Goal: Task Accomplishment & Management: Use online tool/utility

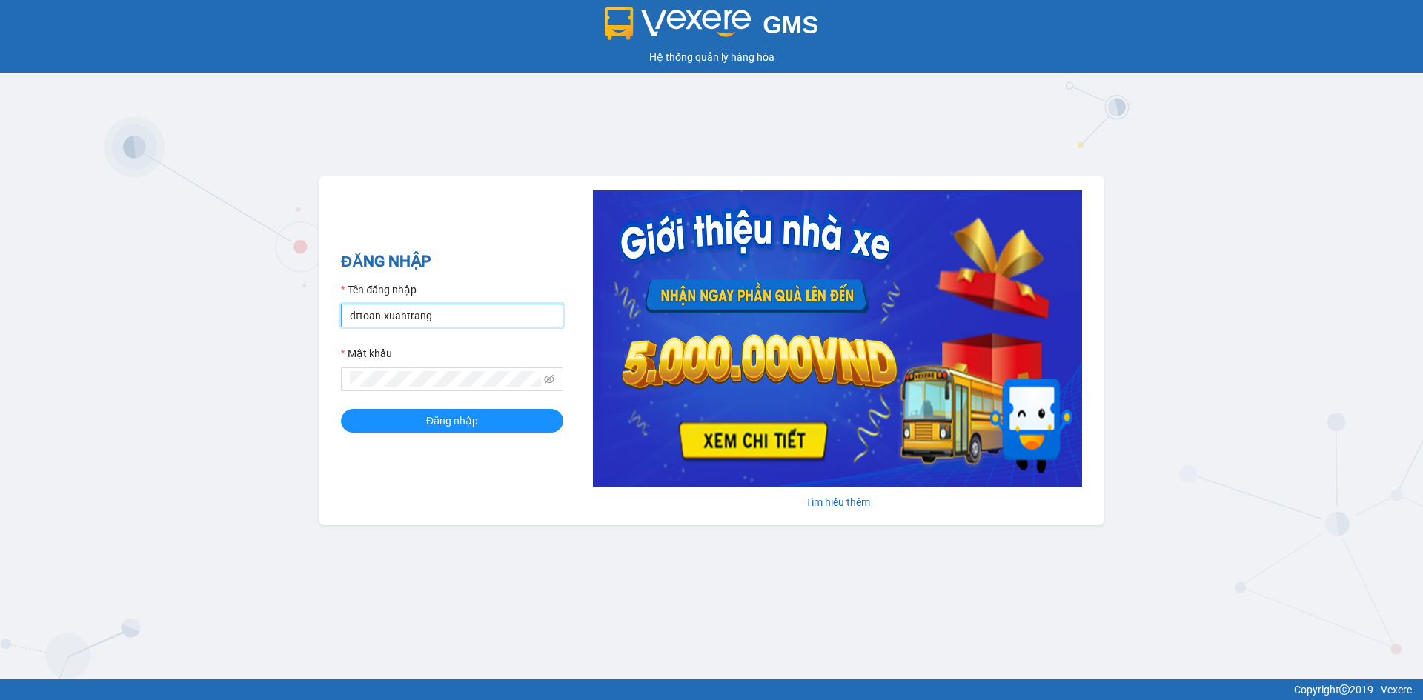
drag, startPoint x: 449, startPoint y: 305, endPoint x: 197, endPoint y: 233, distance: 262.1
click at [204, 272] on div "GMS Hệ thống quản lý hàng hóa ĐĂNG NHẬP Tên đăng nhập dttoan.xuantrang Mật khẩu…" at bounding box center [711, 340] width 1423 height 680
type input "thuong.xuantrang"
drag, startPoint x: 416, startPoint y: 391, endPoint x: 319, endPoint y: 372, distance: 98.9
click at [319, 372] on div "ĐĂNG NHẬP Tên đăng nhập thuong.xuantrang Mật khẩu Đăng nhập Tìm hiểu thêm" at bounding box center [712, 351] width 786 height 350
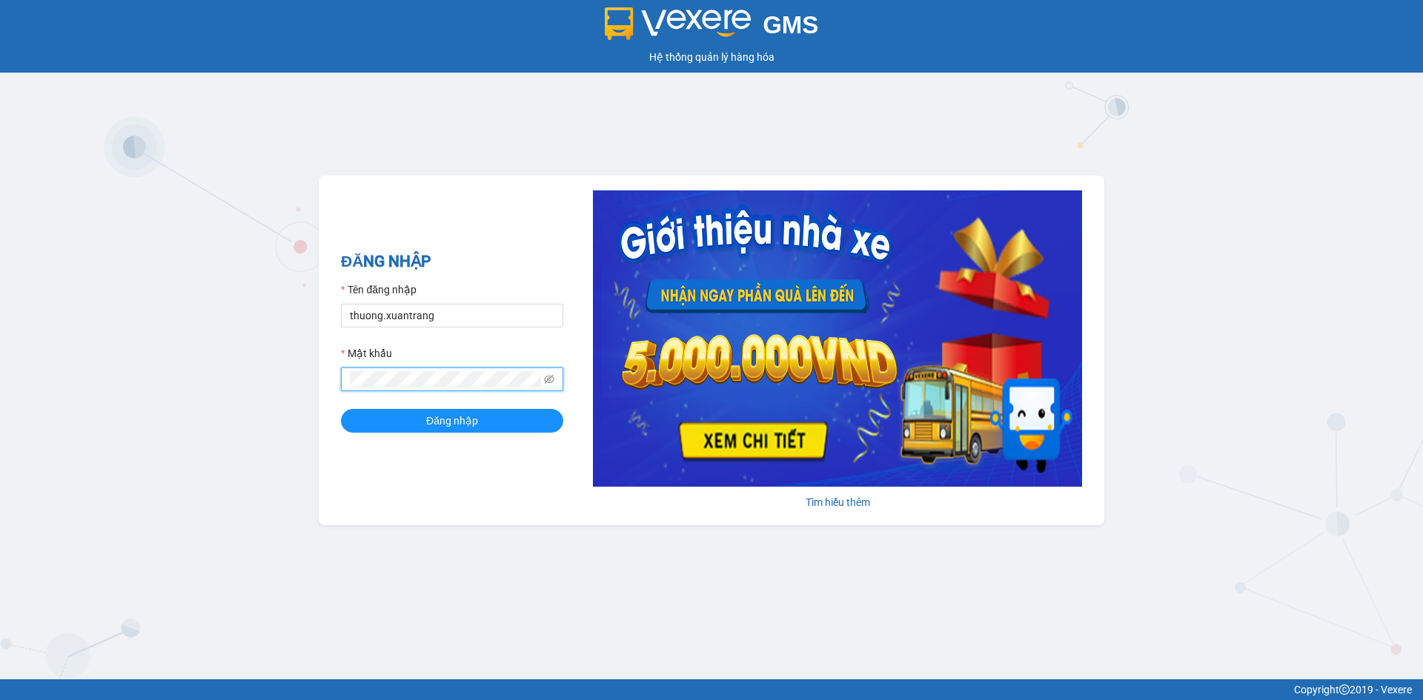
click at [328, 373] on div "ĐĂNG NHẬP Tên đăng nhập thuong.xuantrang Mật khẩu Đăng nhập Tìm hiểu thêm" at bounding box center [712, 351] width 786 height 350
click at [341, 409] on button "Đăng nhập" at bounding box center [452, 421] width 222 height 24
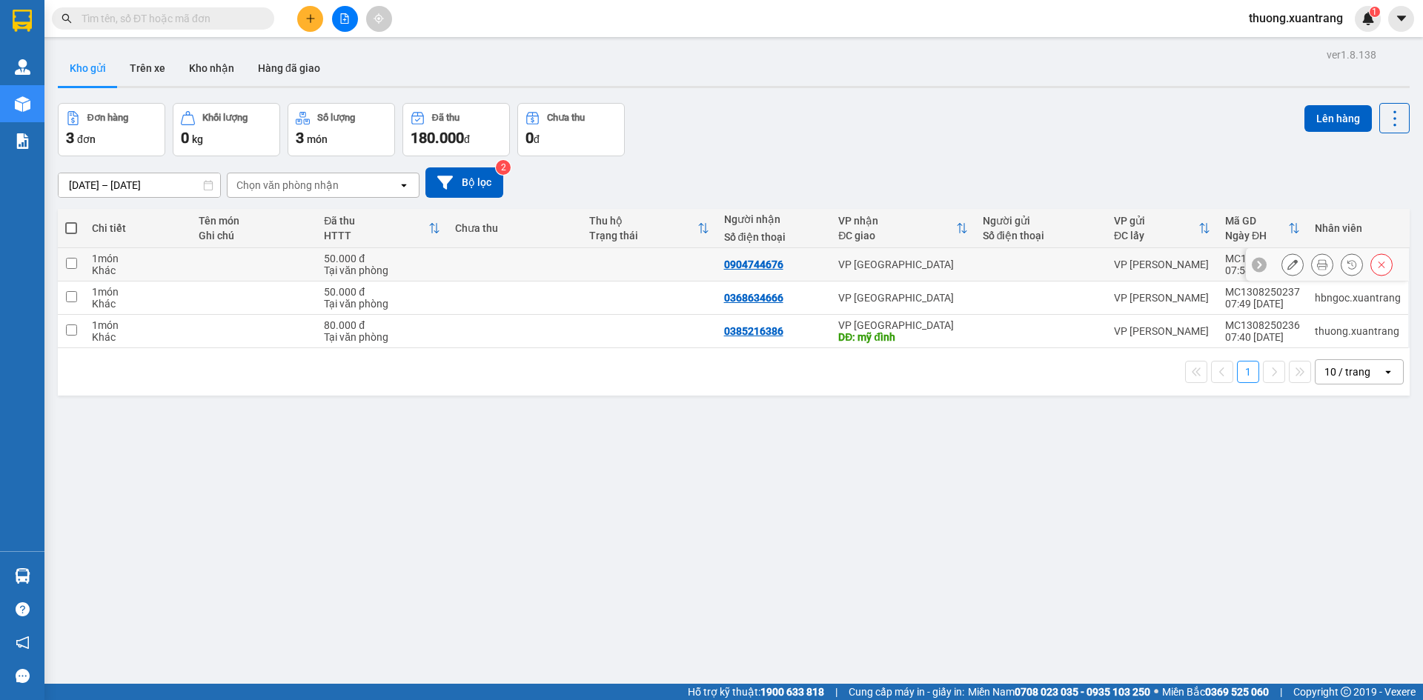
click at [1319, 265] on button at bounding box center [1322, 265] width 21 height 26
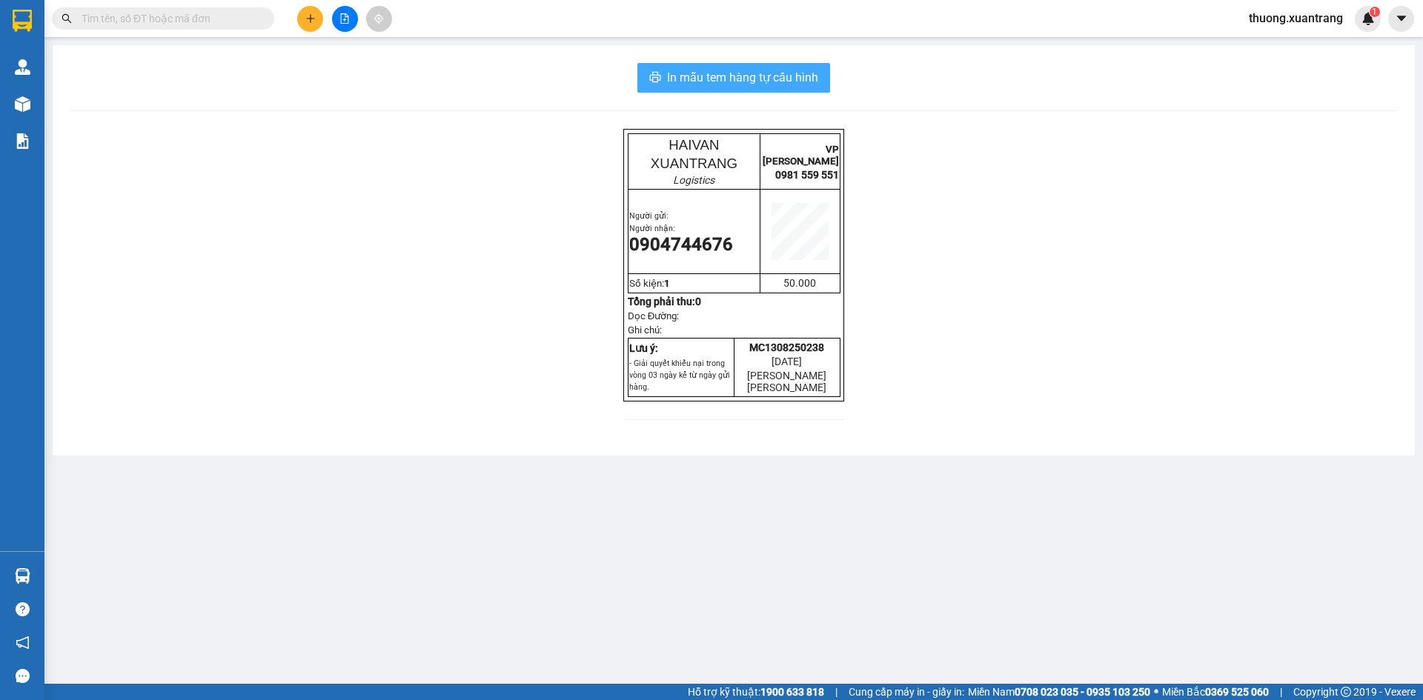
click at [789, 82] on span "In mẫu tem hàng tự cấu hình" at bounding box center [742, 77] width 151 height 19
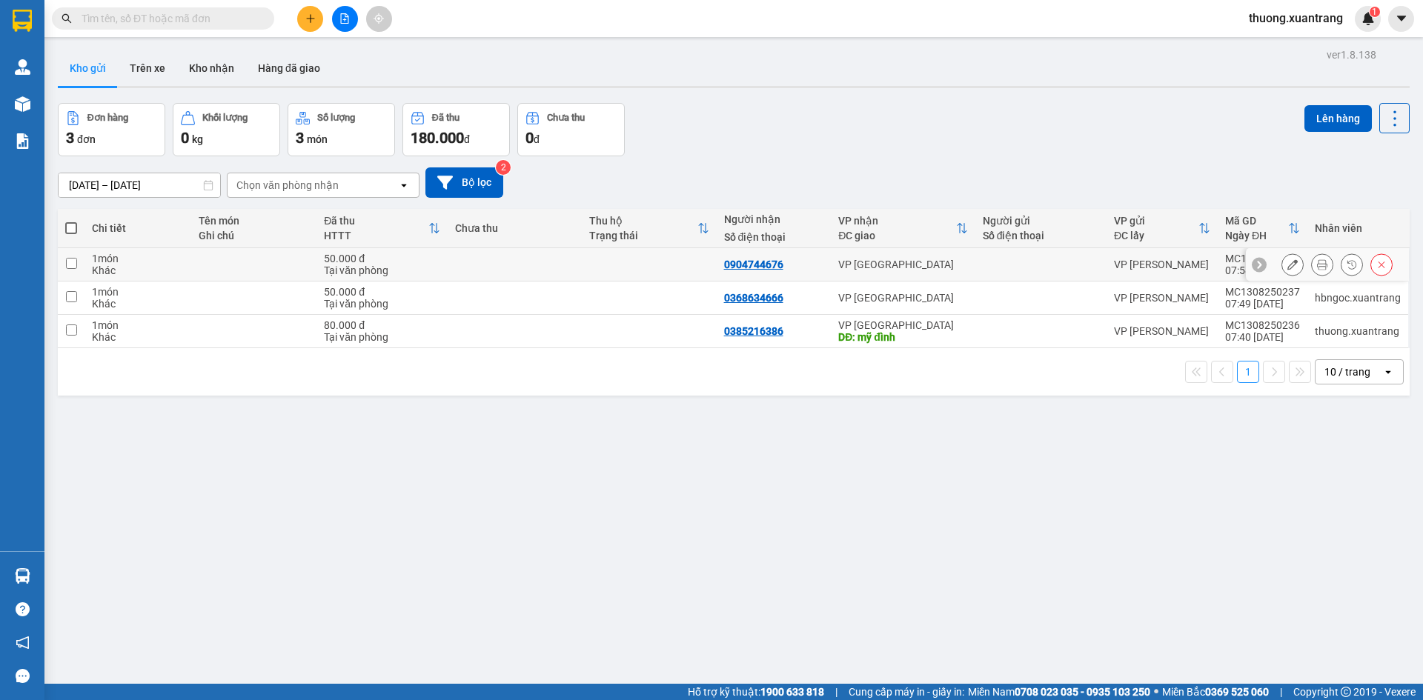
click at [1317, 268] on icon at bounding box center [1322, 264] width 10 height 10
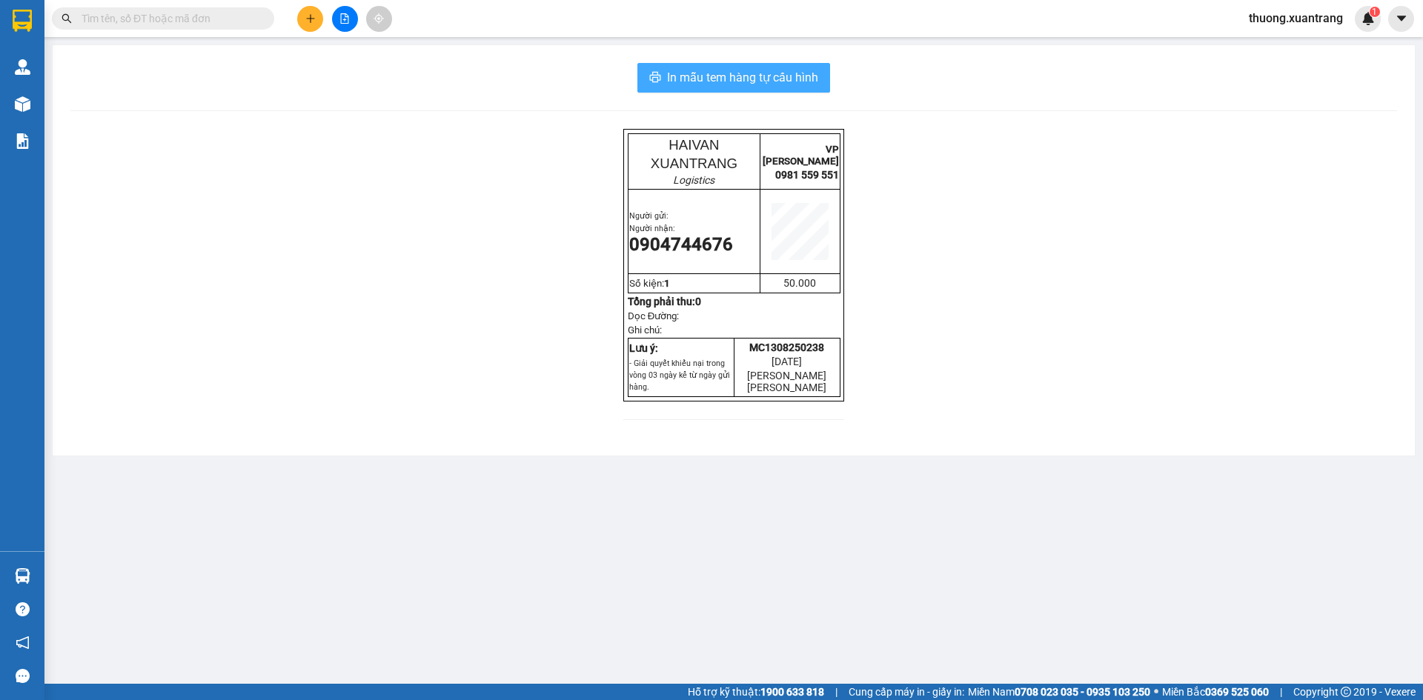
click at [787, 82] on span "In mẫu tem hàng tự cấu hình" at bounding box center [742, 77] width 151 height 19
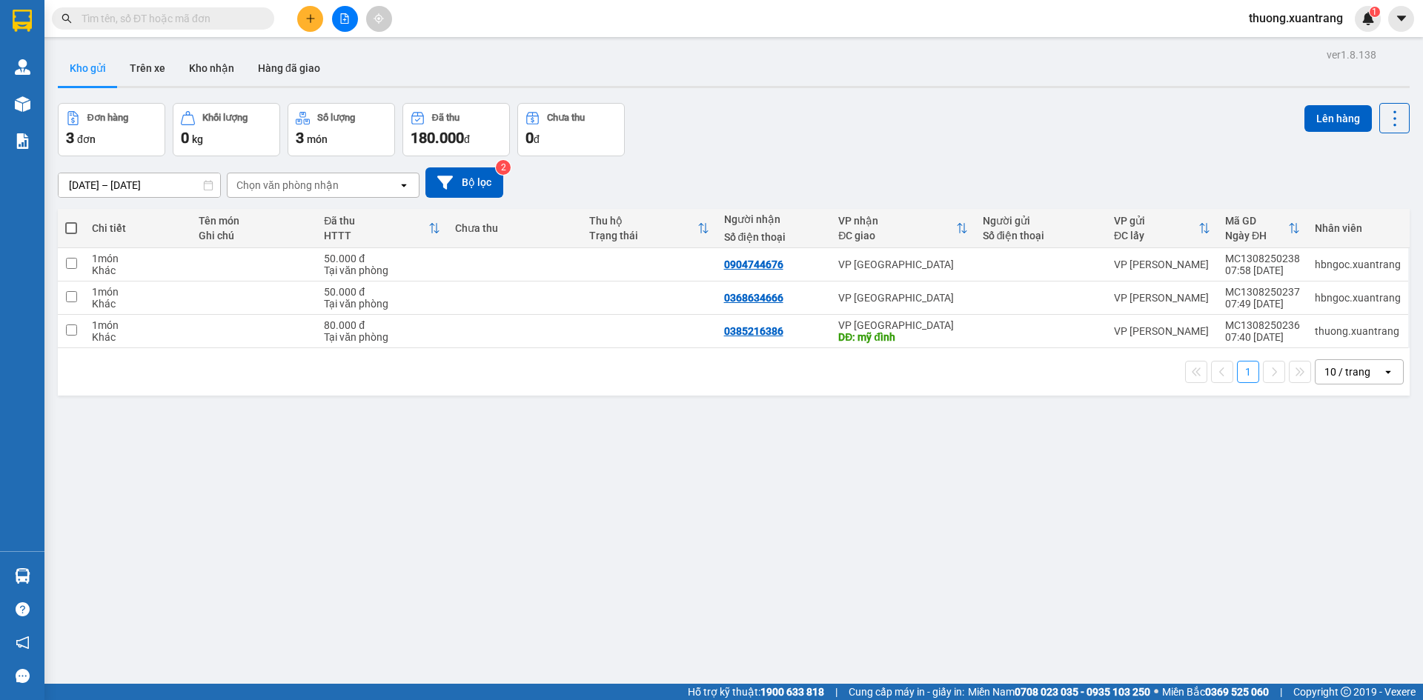
click at [776, 388] on div "1 10 / trang open" at bounding box center [734, 371] width 1352 height 47
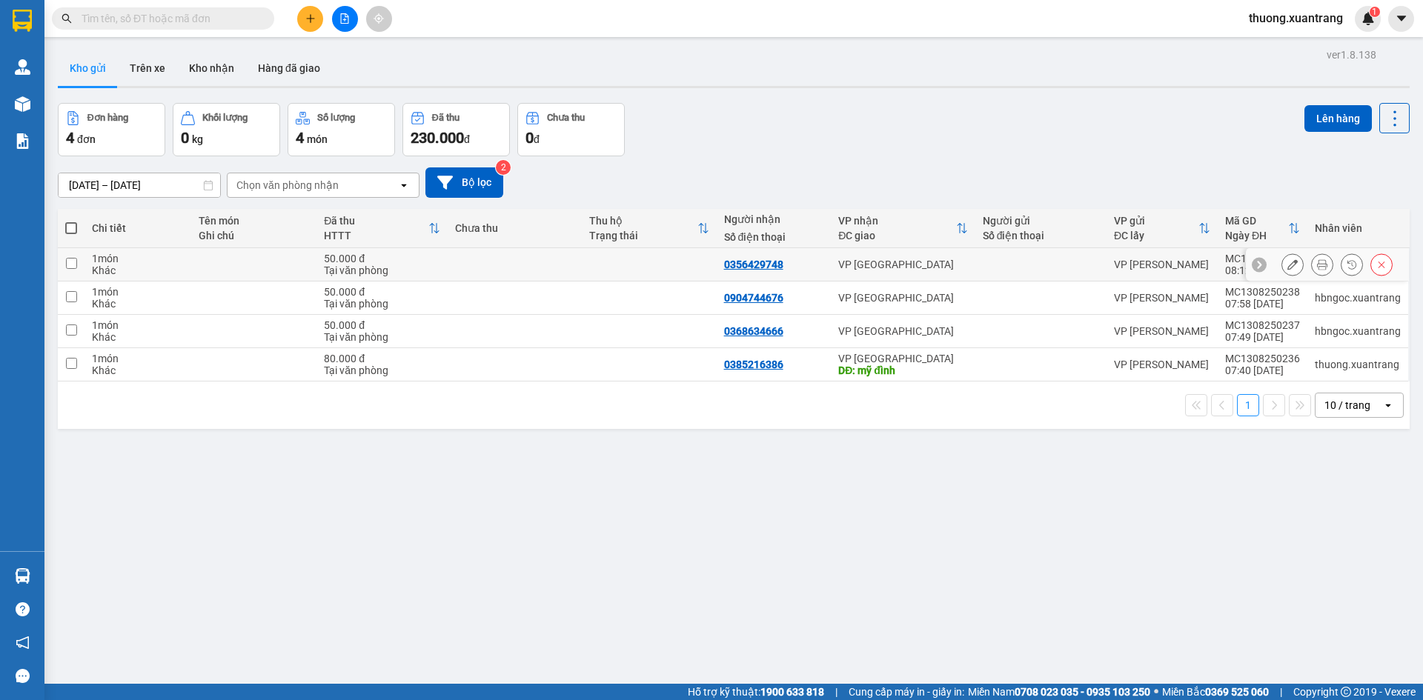
click at [1319, 270] on button at bounding box center [1322, 265] width 21 height 26
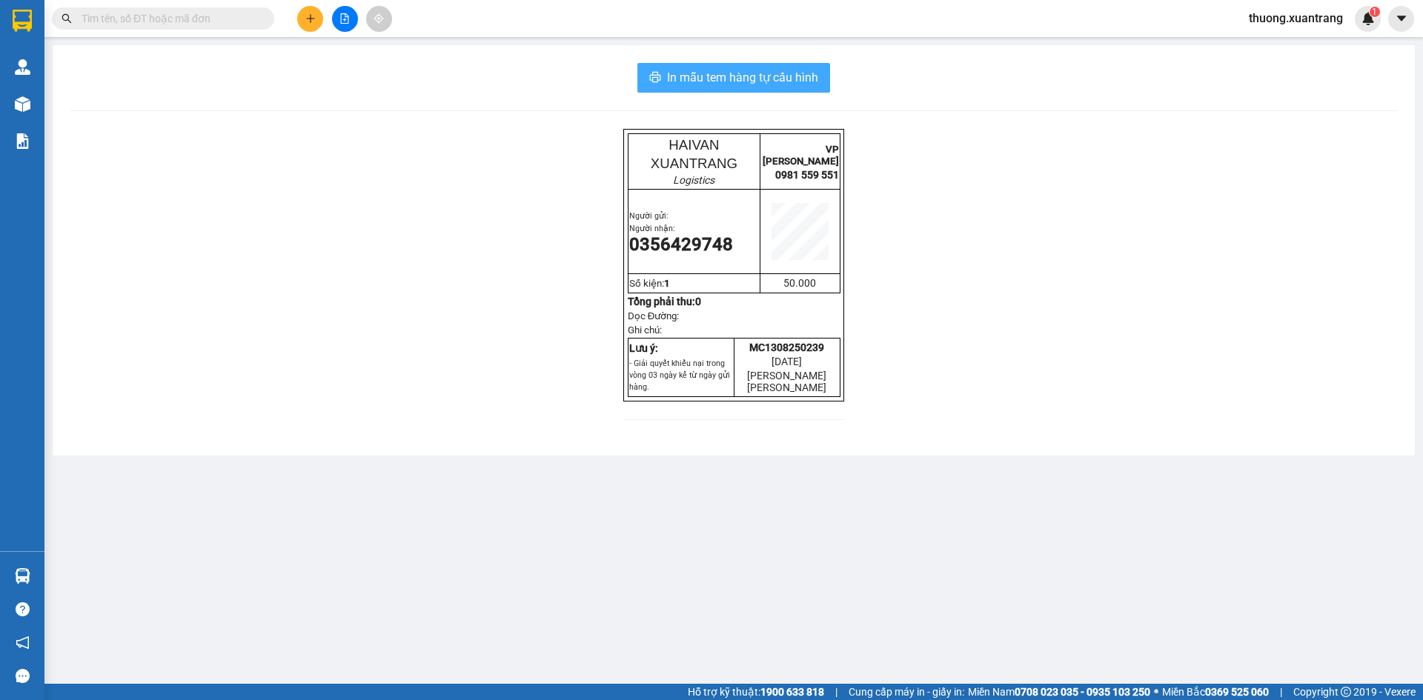
click at [798, 81] on span "In mẫu tem hàng tự cấu hình" at bounding box center [742, 77] width 151 height 19
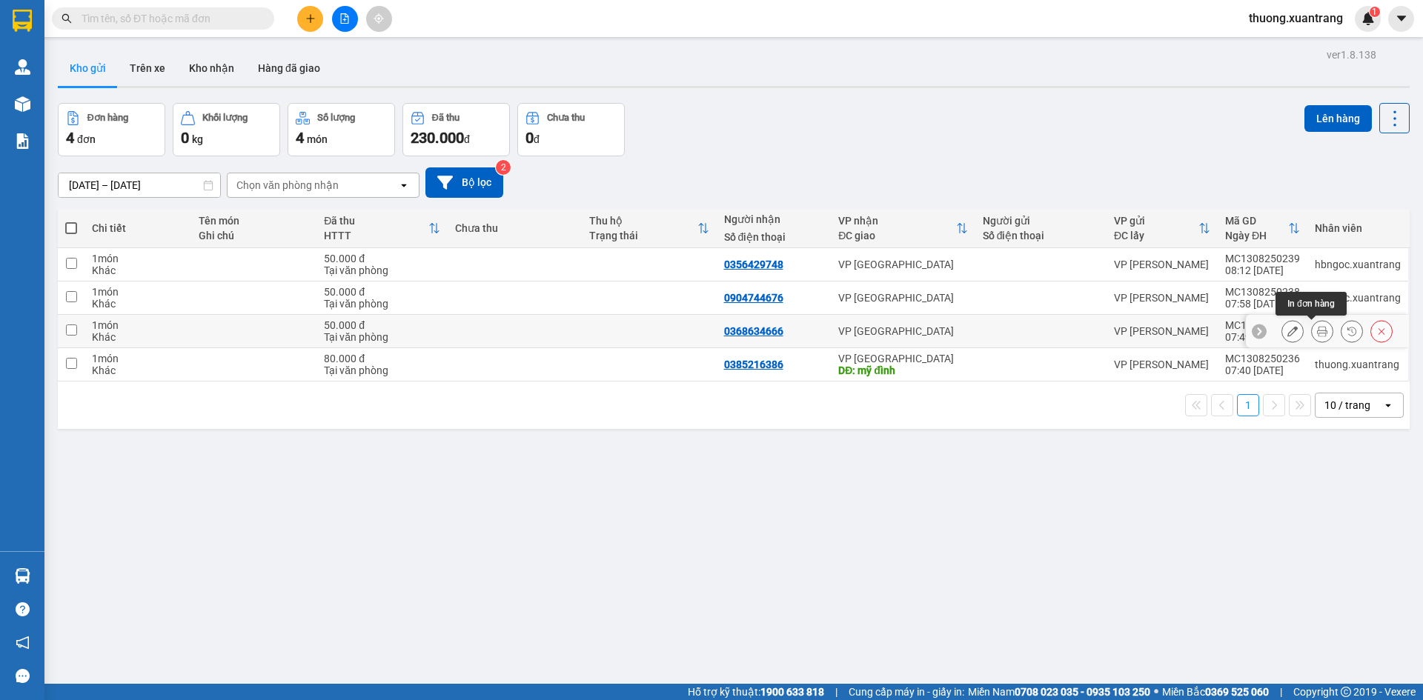
click at [1317, 327] on icon at bounding box center [1322, 331] width 10 height 10
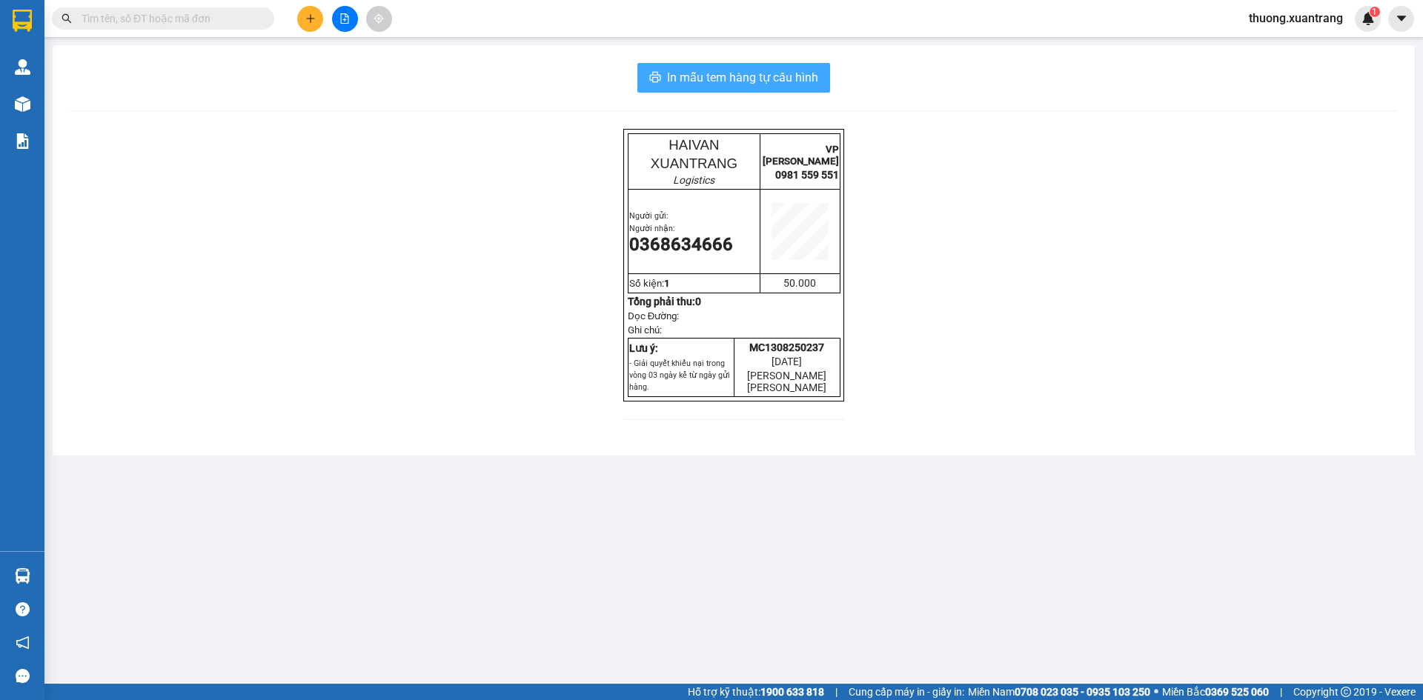
click at [795, 86] on span "In mẫu tem hàng tự cấu hình" at bounding box center [742, 77] width 151 height 19
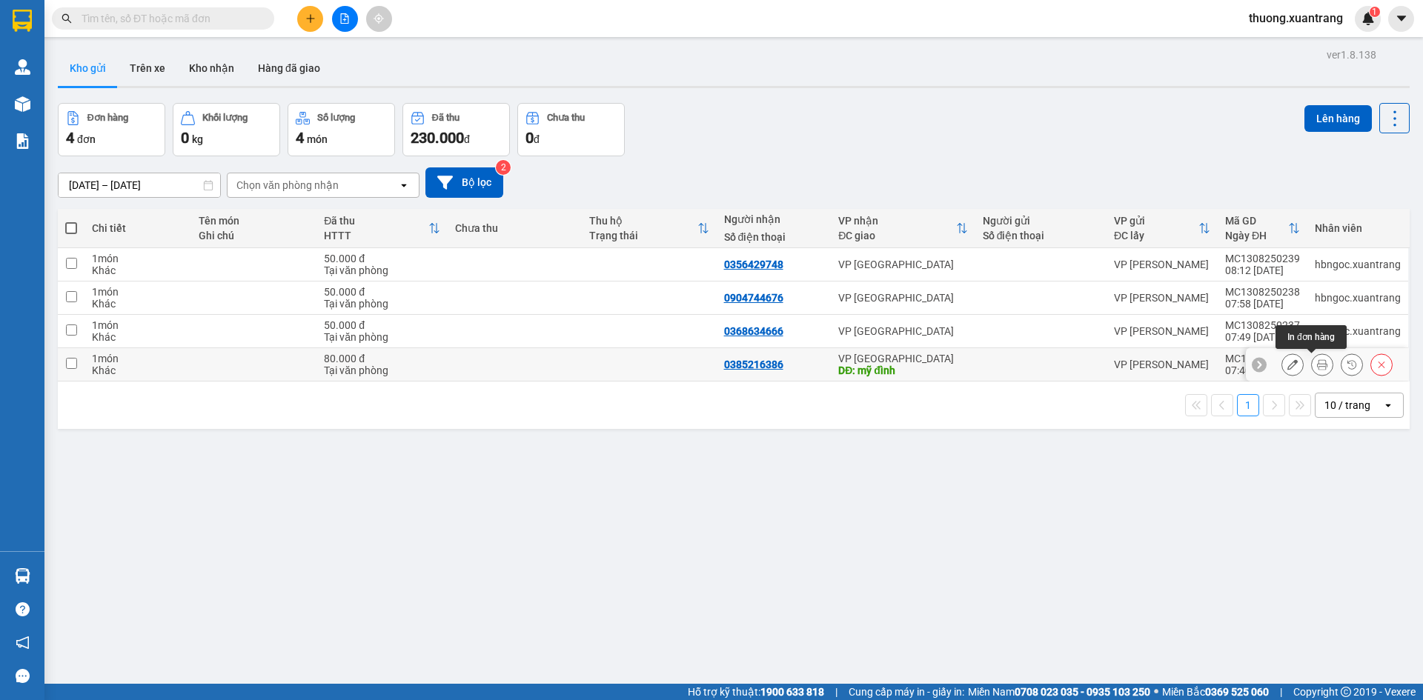
click at [1312, 365] on button at bounding box center [1322, 365] width 21 height 26
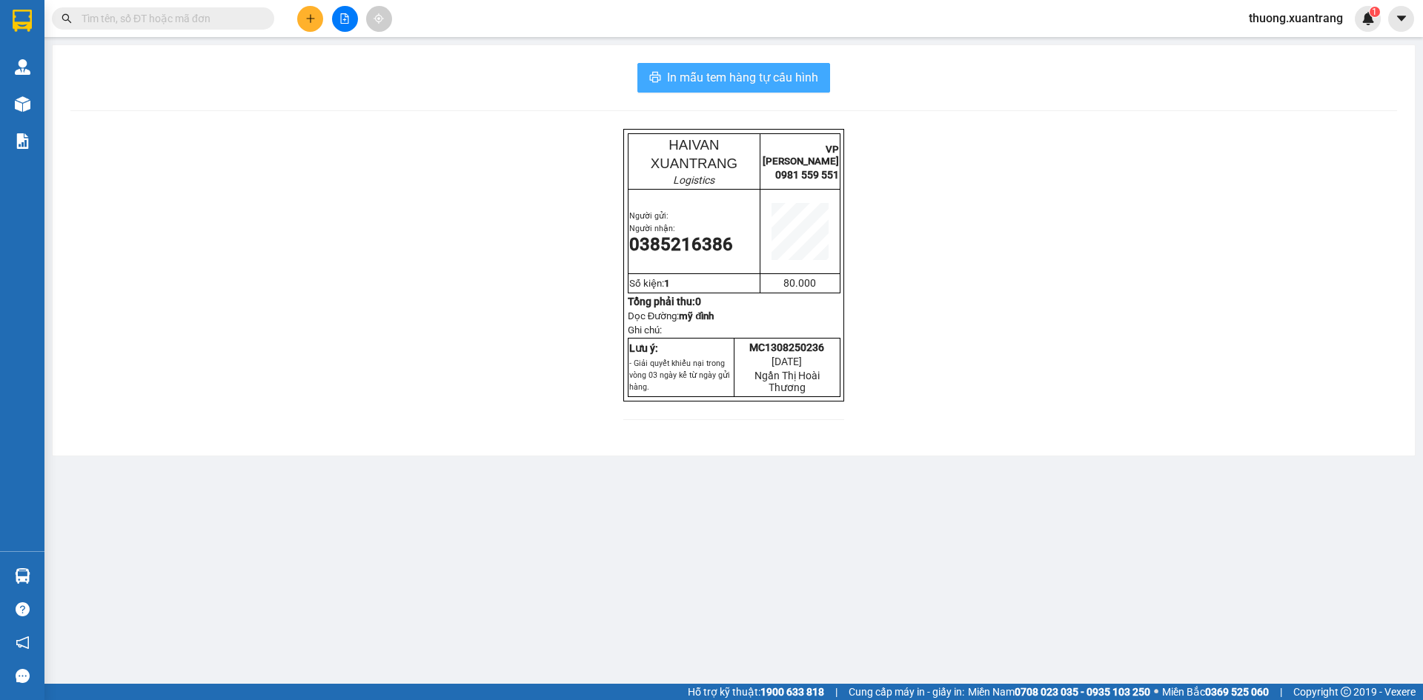
click at [807, 83] on span "In mẫu tem hàng tự cấu hình" at bounding box center [742, 77] width 151 height 19
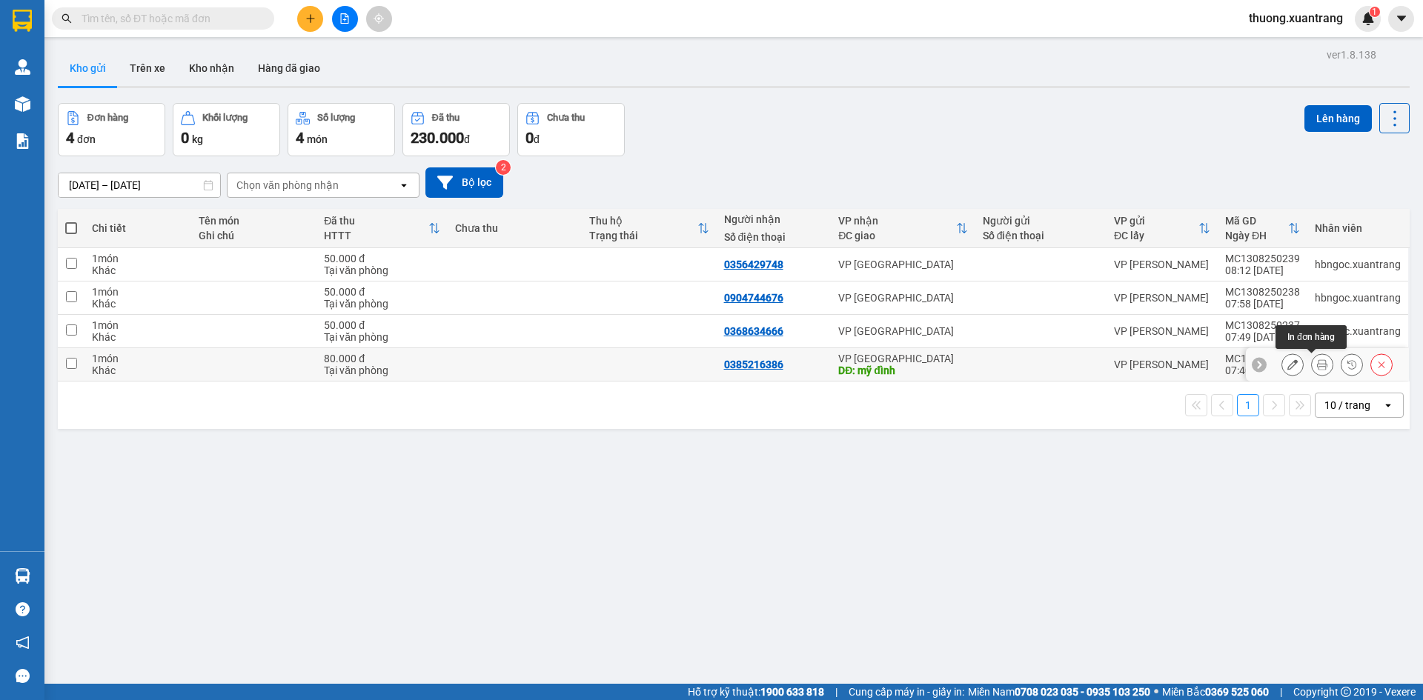
click at [1317, 367] on icon at bounding box center [1322, 365] width 10 height 10
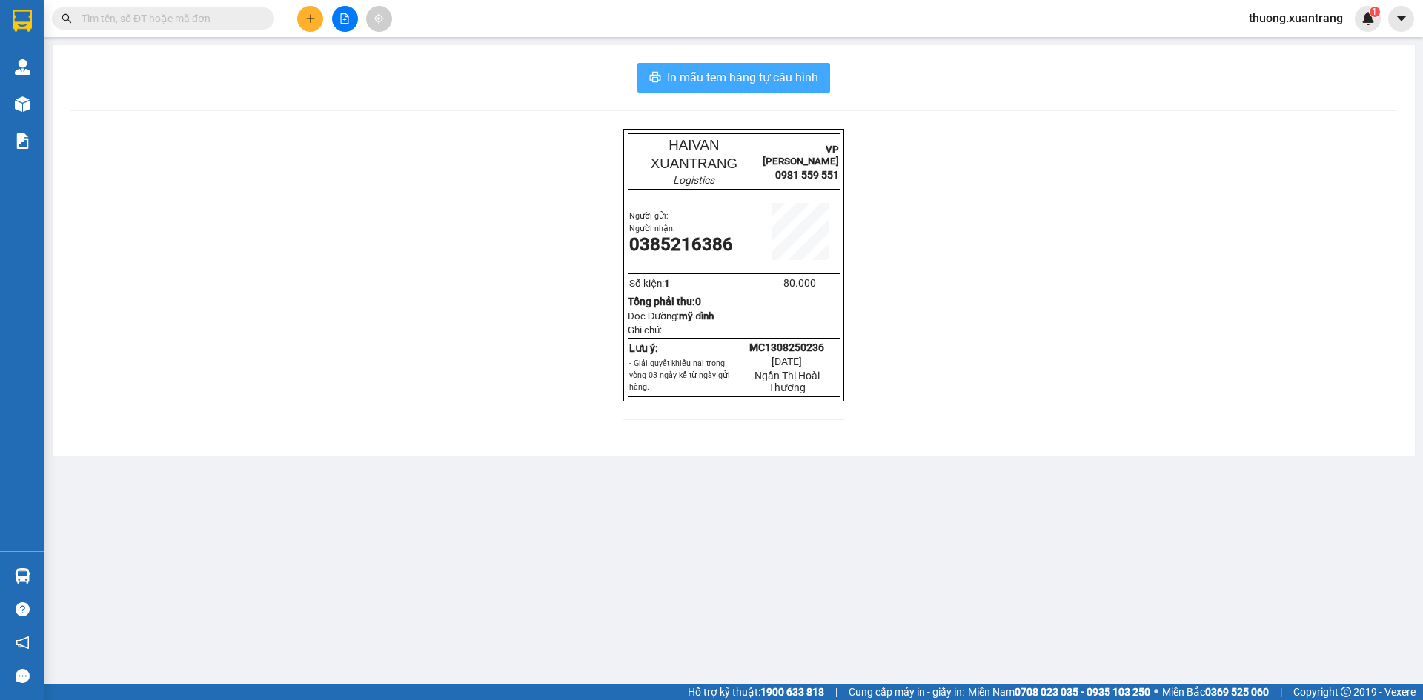
click at [799, 80] on span "In mẫu tem hàng tự cấu hình" at bounding box center [742, 77] width 151 height 19
